Goal: Browse casually: Explore the website without a specific task or goal

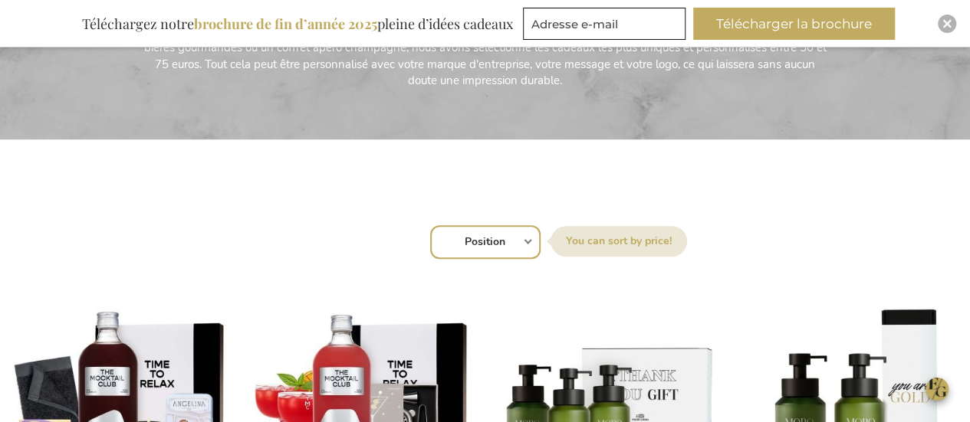
scroll to position [619, 0]
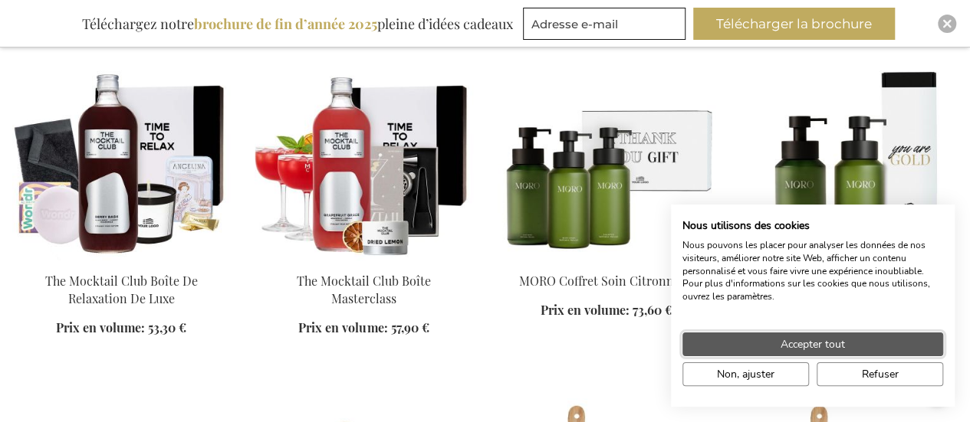
click at [852, 347] on button "Accepter tout" at bounding box center [812, 345] width 261 height 24
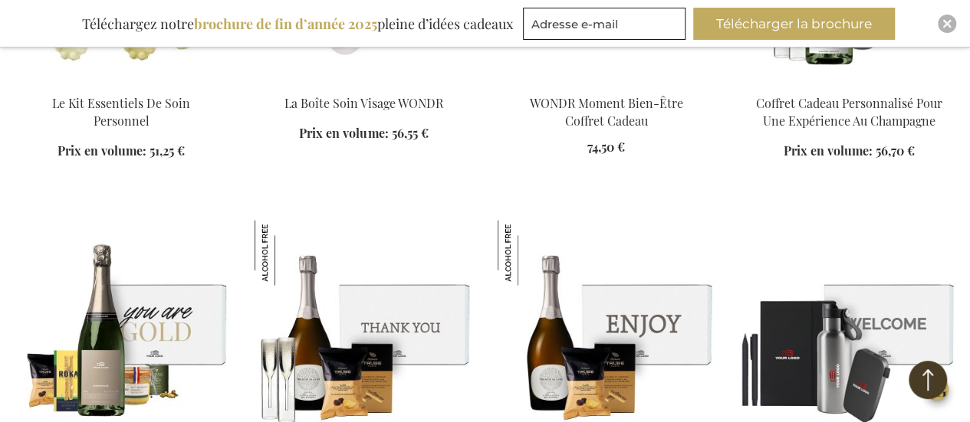
scroll to position [1503, 0]
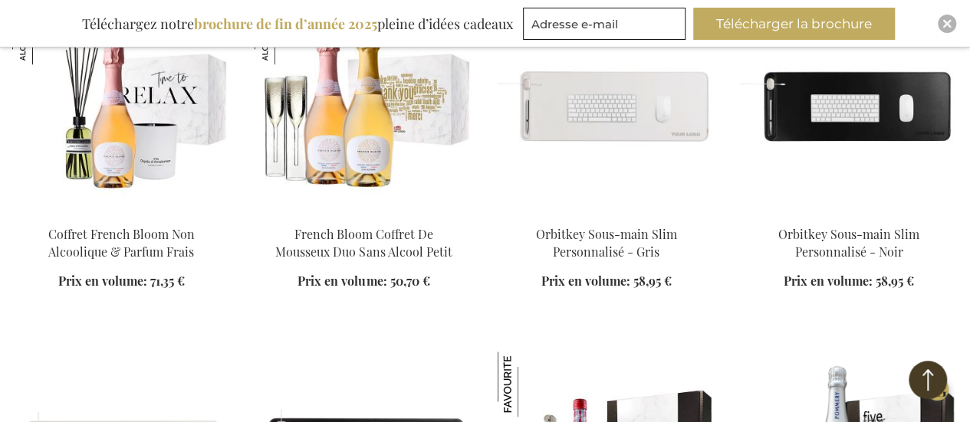
scroll to position [3489, 0]
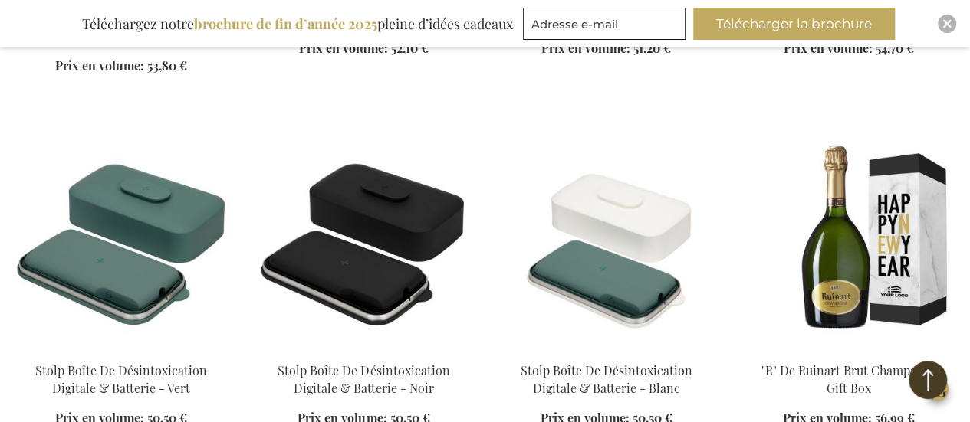
scroll to position [6683, 0]
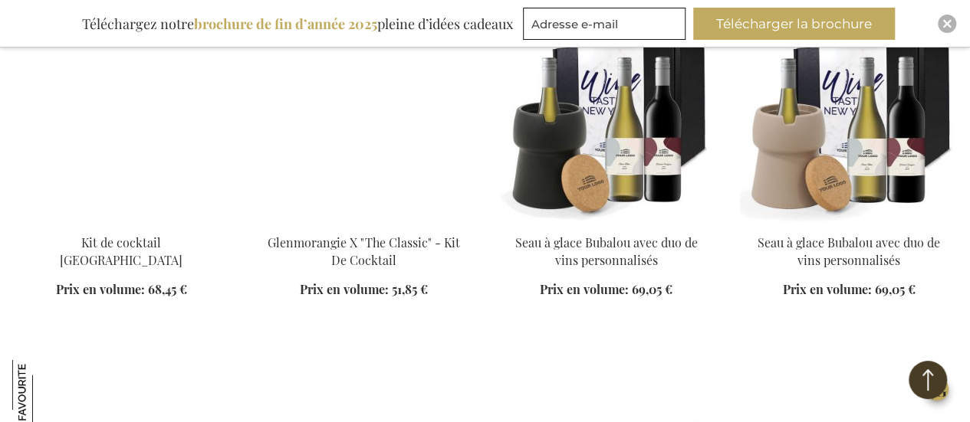
scroll to position [7801, 0]
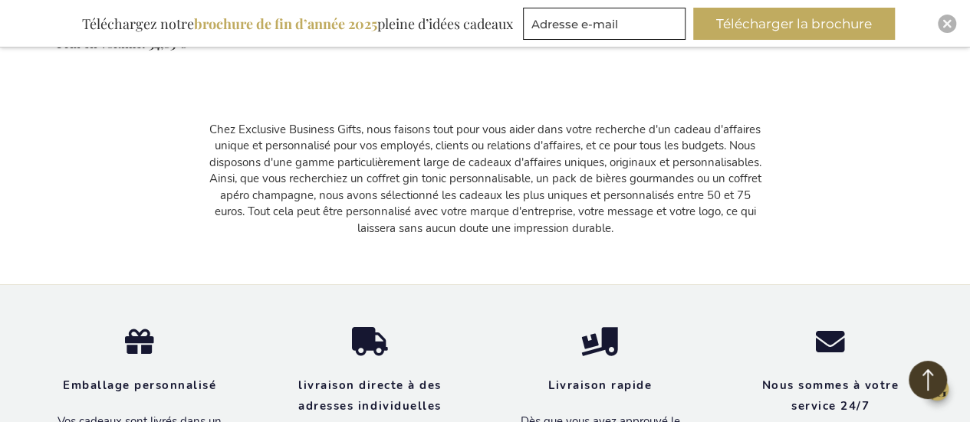
scroll to position [9105, 0]
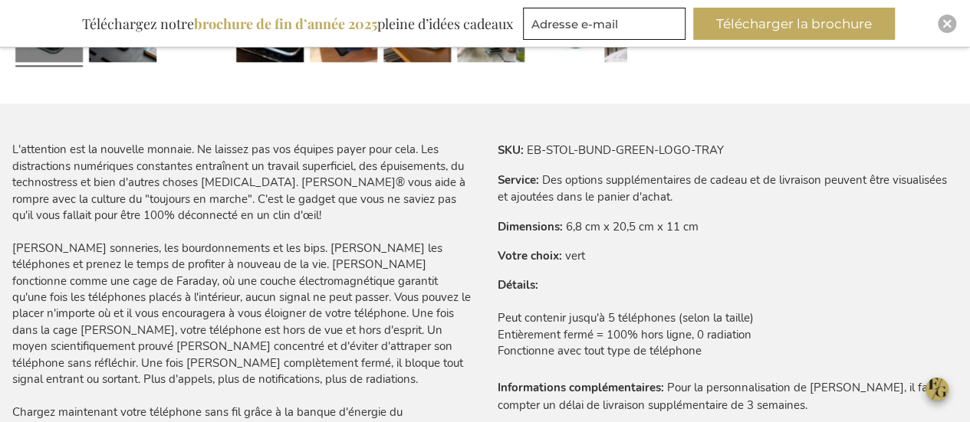
scroll to position [923, 0]
